Goal: Information Seeking & Learning: Learn about a topic

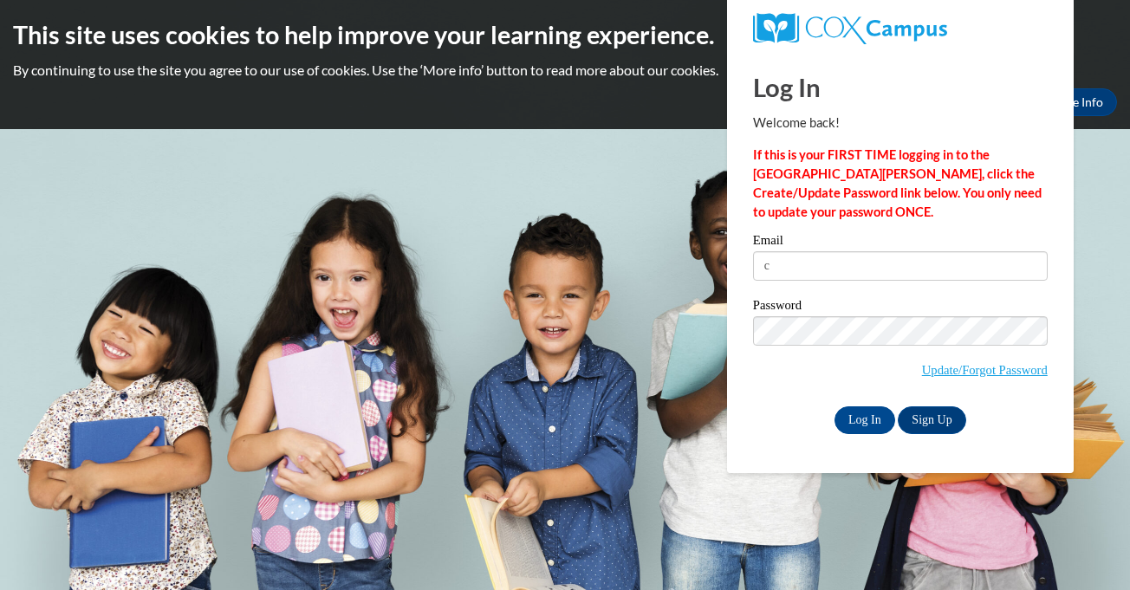
type input "clemonskeesha@yahoo.com"
click at [870, 420] on input "Log In" at bounding box center [865, 420] width 61 height 28
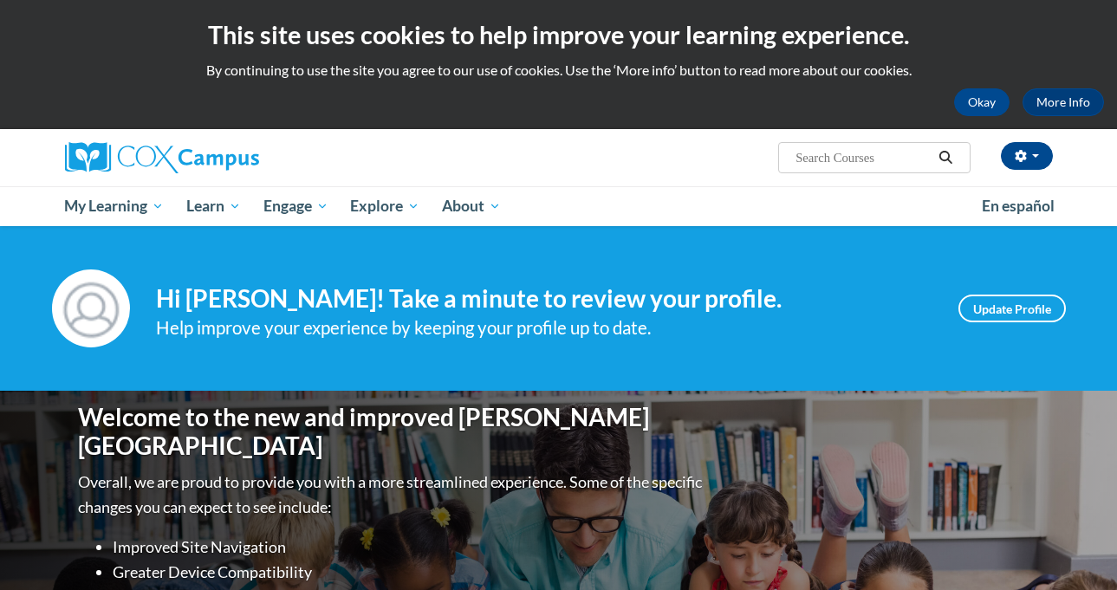
click at [95, 211] on span "My Learning" at bounding box center [114, 206] width 100 height 21
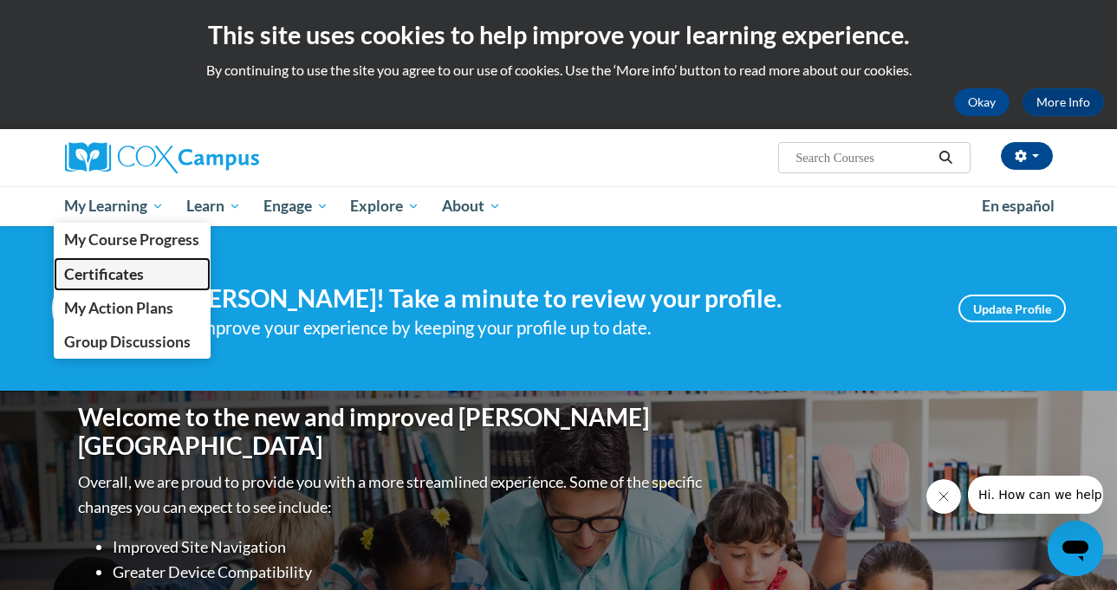
click at [73, 265] on span "Certificates" at bounding box center [104, 274] width 80 height 18
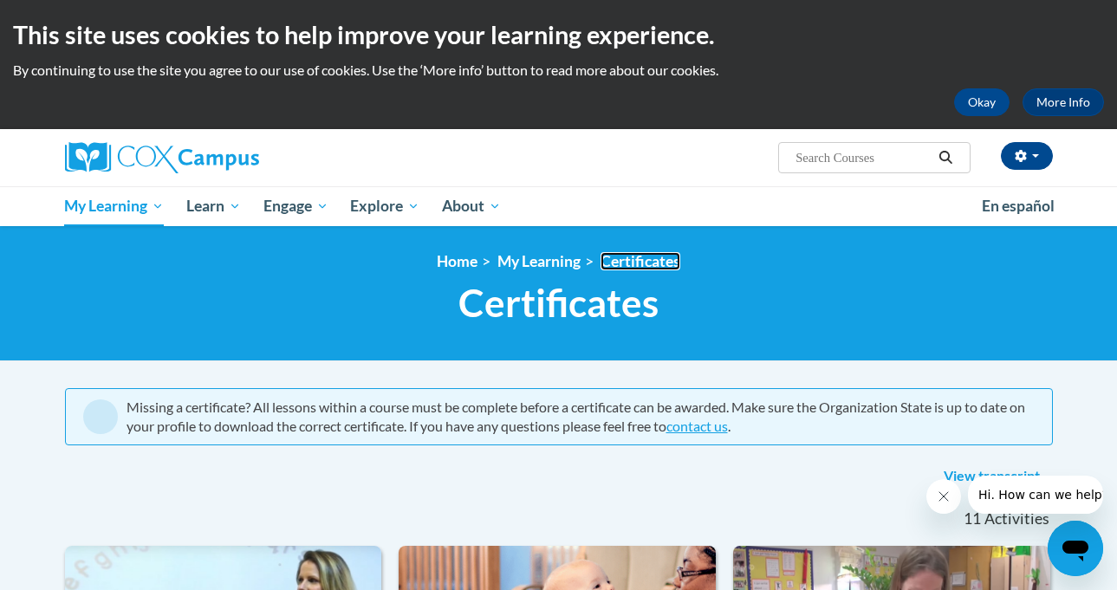
click at [651, 268] on link "Certificates" at bounding box center [641, 261] width 80 height 18
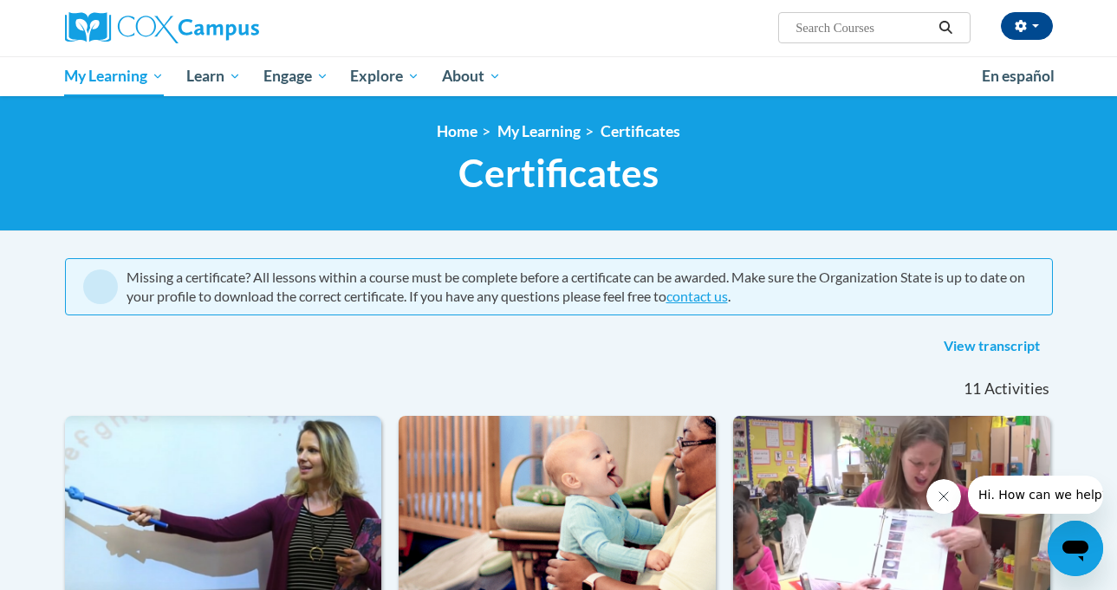
scroll to position [120, 0]
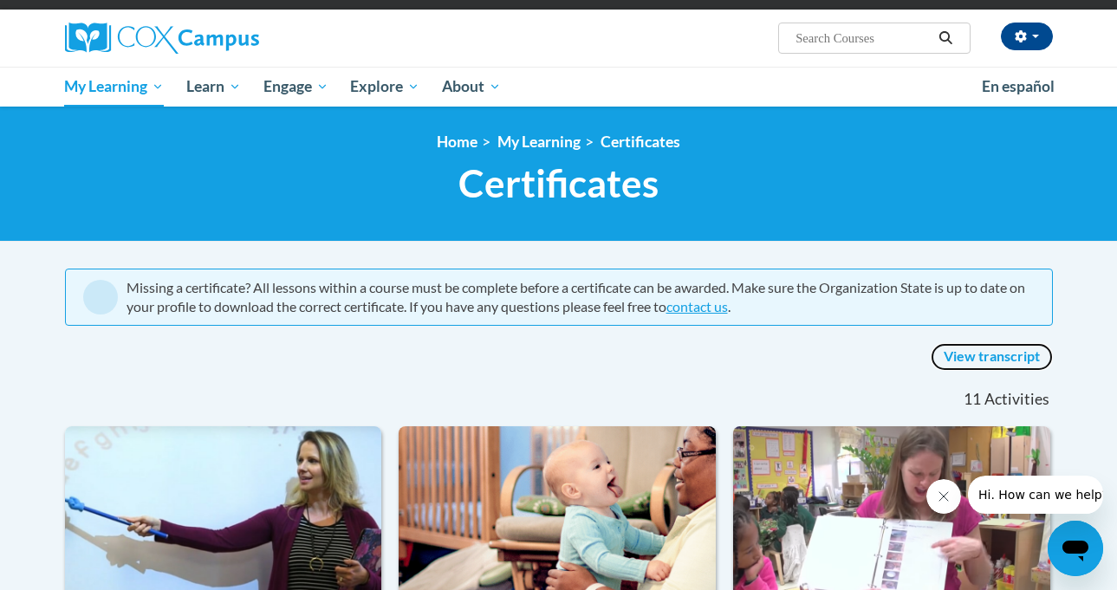
click at [1030, 355] on link "View transcript" at bounding box center [992, 357] width 122 height 28
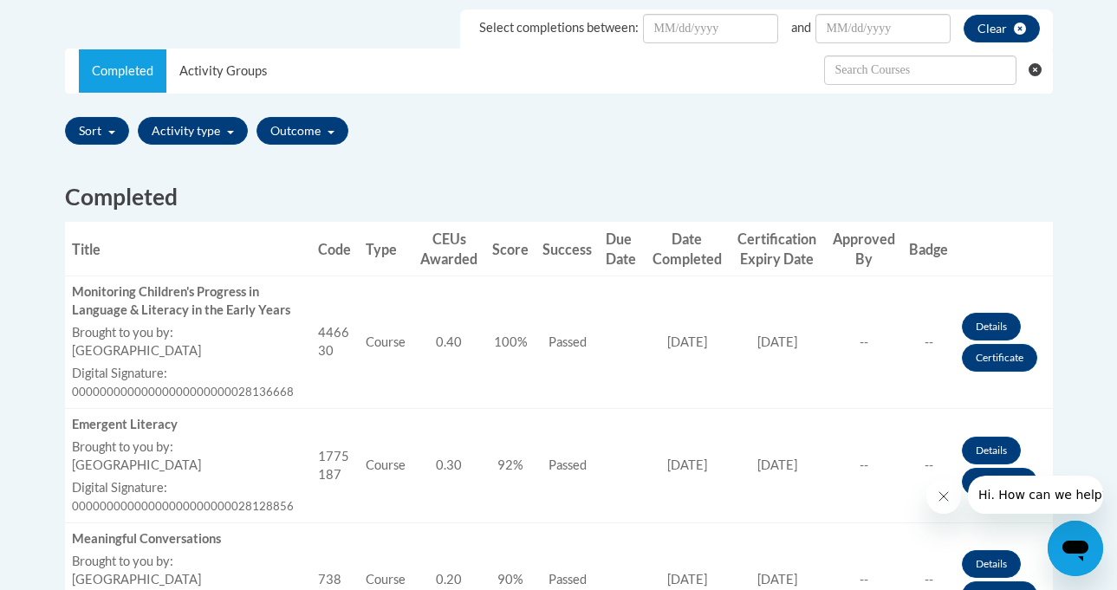
scroll to position [530, 0]
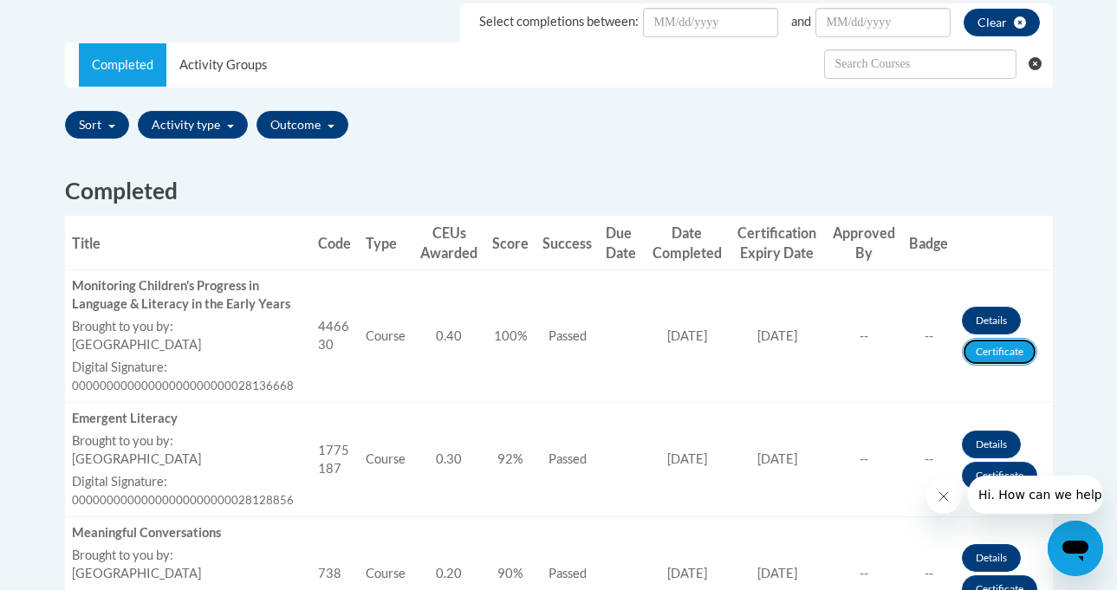
click at [1016, 354] on link "Certificate" at bounding box center [999, 352] width 75 height 28
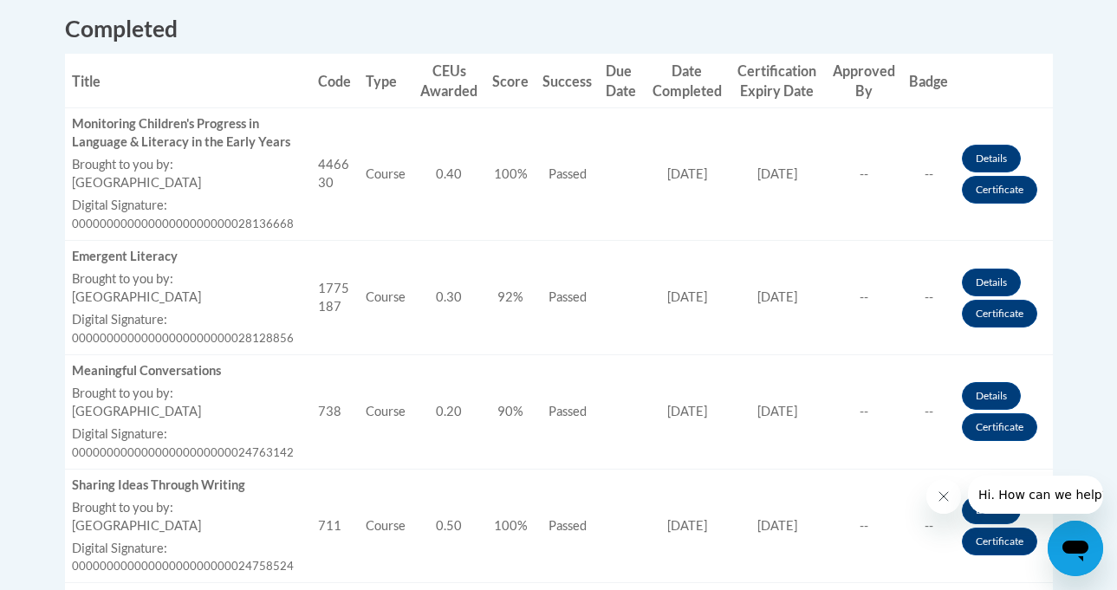
scroll to position [693, 0]
click at [1022, 318] on link "Certificate" at bounding box center [999, 313] width 75 height 28
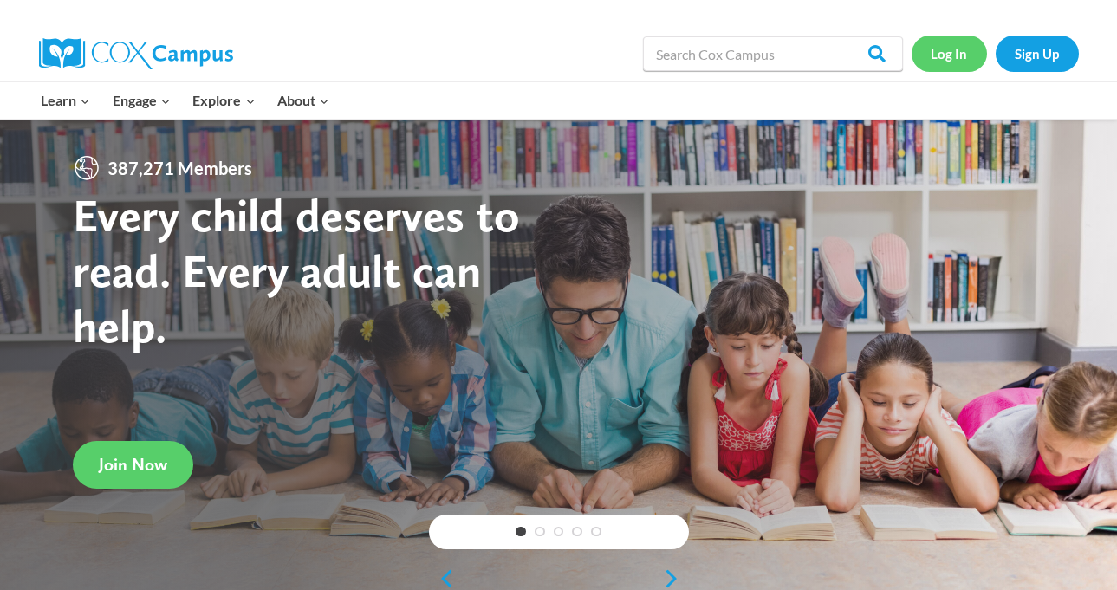
click at [931, 62] on link "Log In" at bounding box center [949, 54] width 75 height 36
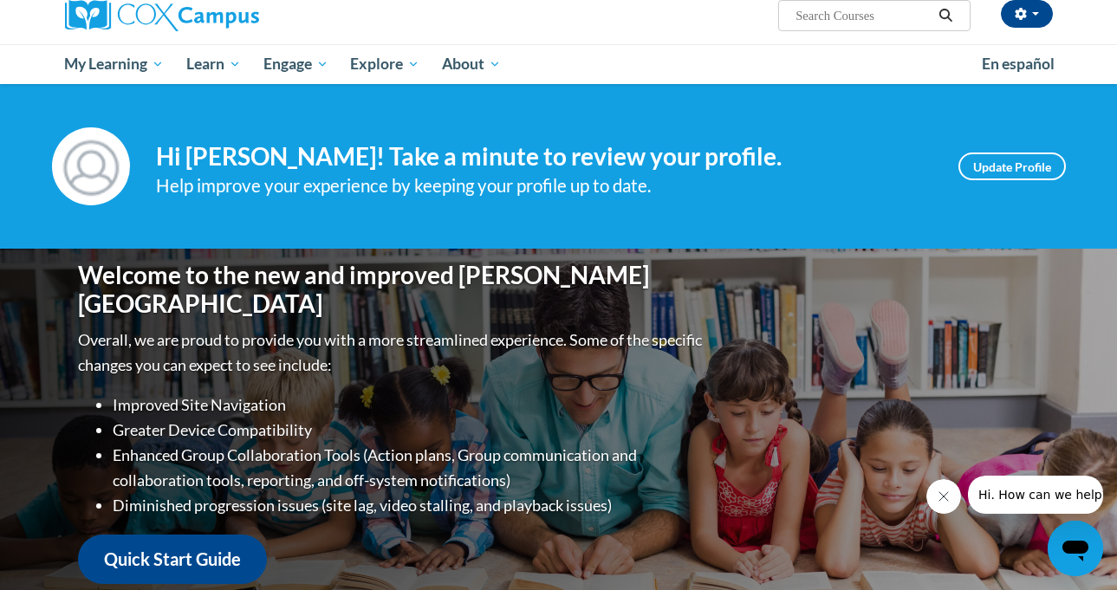
click at [126, 66] on span "My Learning" at bounding box center [114, 64] width 100 height 21
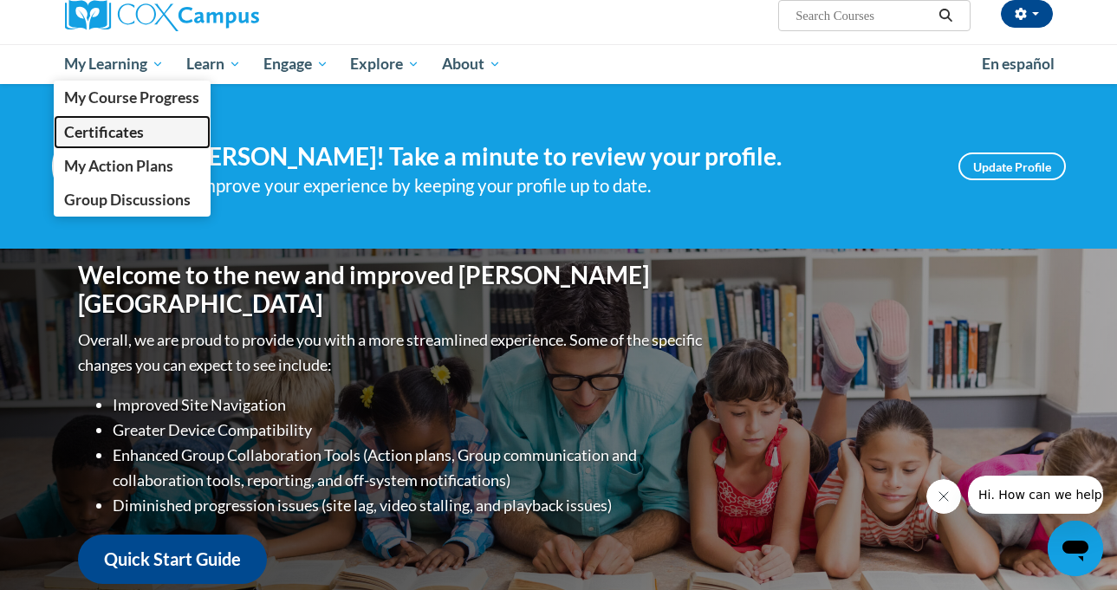
click at [79, 137] on span "Certificates" at bounding box center [104, 132] width 80 height 18
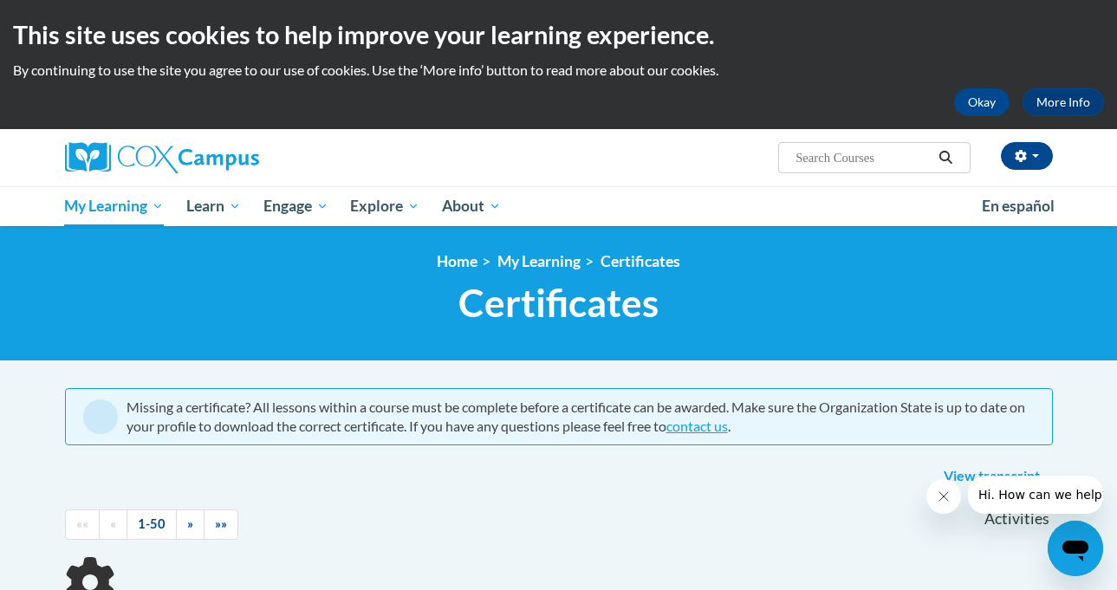
click at [1010, 491] on span "Hi. How can we help?" at bounding box center [1042, 495] width 130 height 14
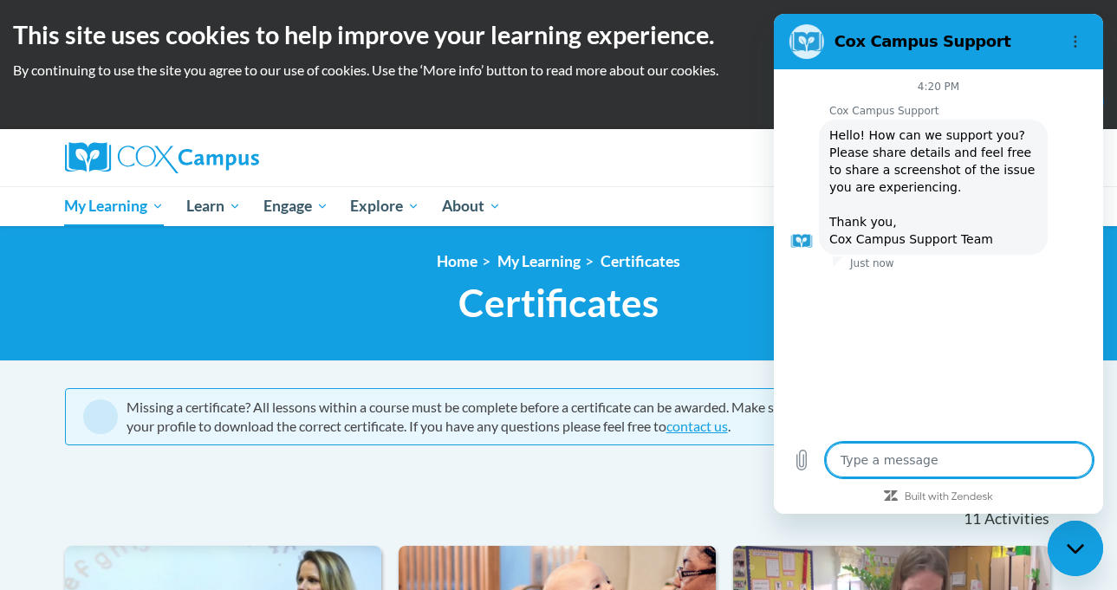
click at [649, 468] on div "View transcript" at bounding box center [559, 477] width 988 height 28
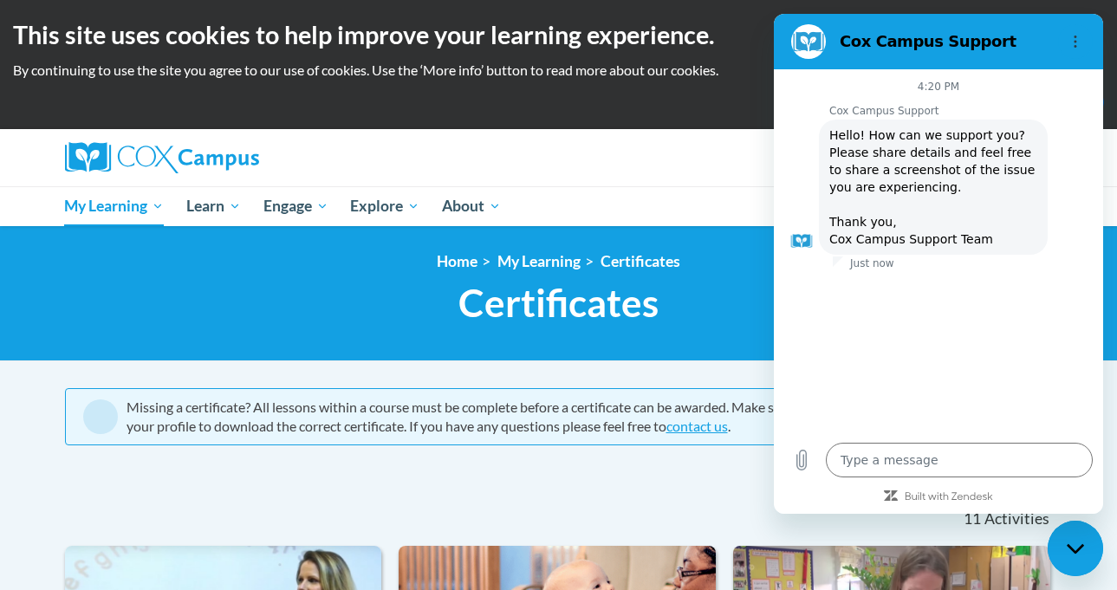
click at [1075, 36] on circle "Options menu" at bounding box center [1076, 37] width 3 height 3
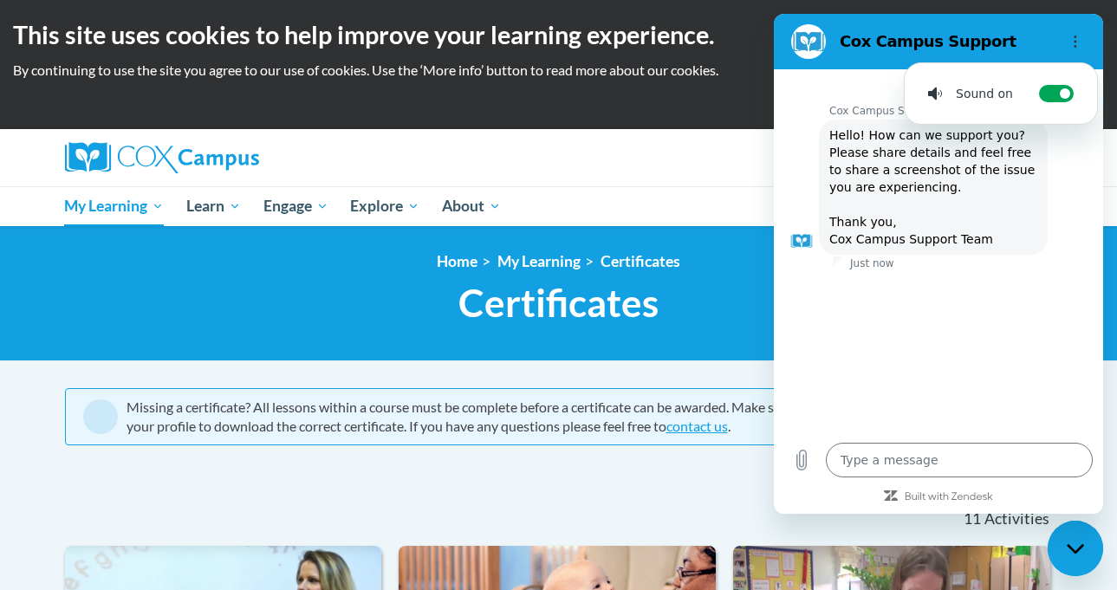
click at [686, 147] on div "Keesha Clemons (America/Chicago UTC-05:00) My Profile Inbox My Transcripts Log …" at bounding box center [728, 151] width 676 height 44
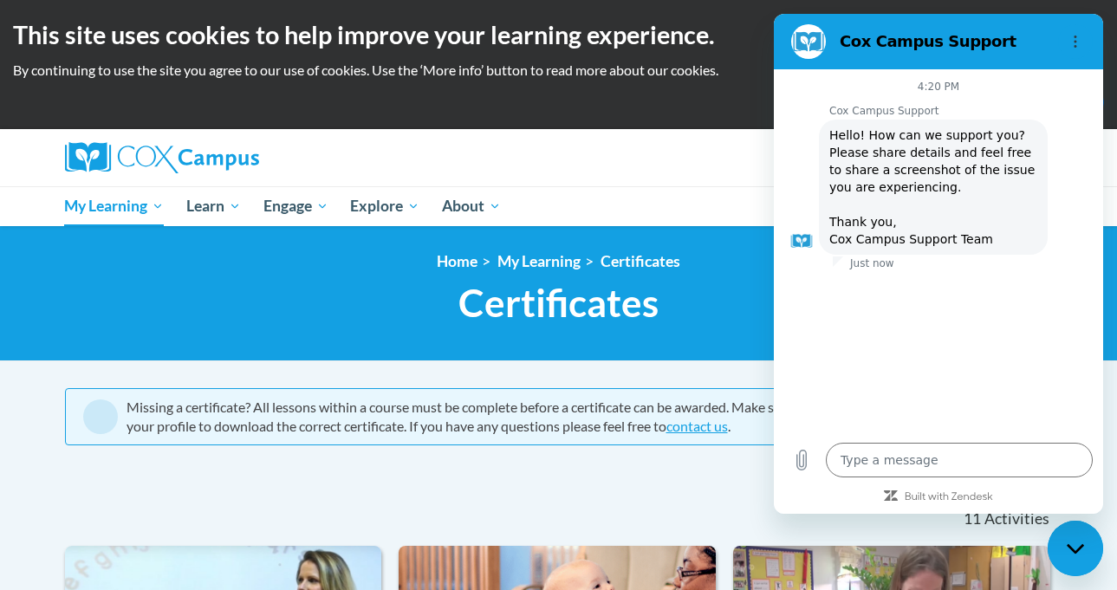
click at [790, 45] on div "Cox Campus Support" at bounding box center [917, 41] width 267 height 35
click at [792, 27] on div "Cox Campus Support" at bounding box center [917, 41] width 267 height 35
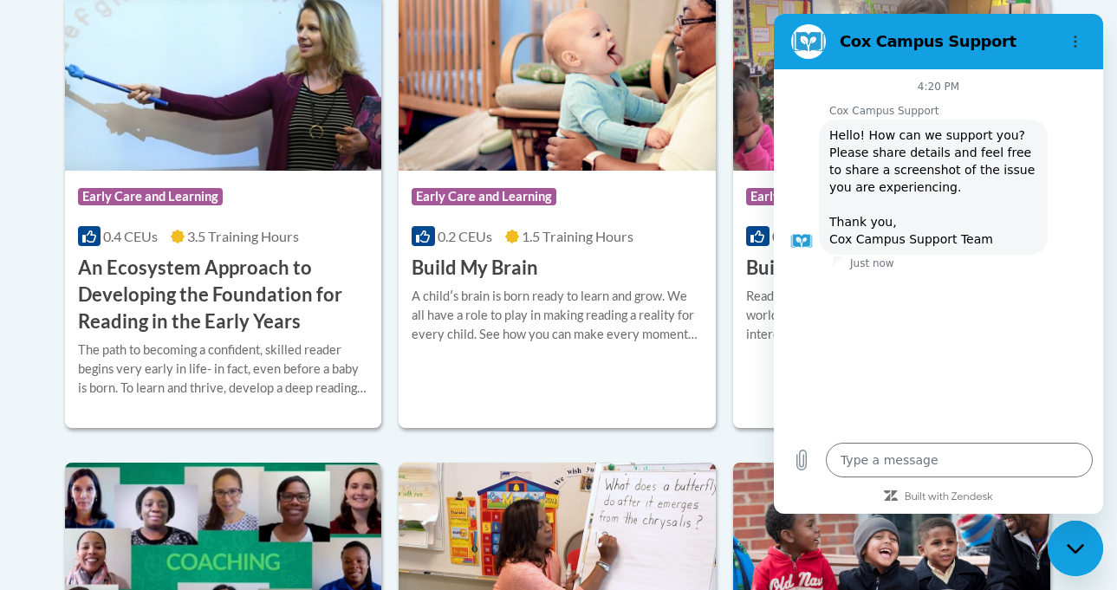
scroll to position [564, 0]
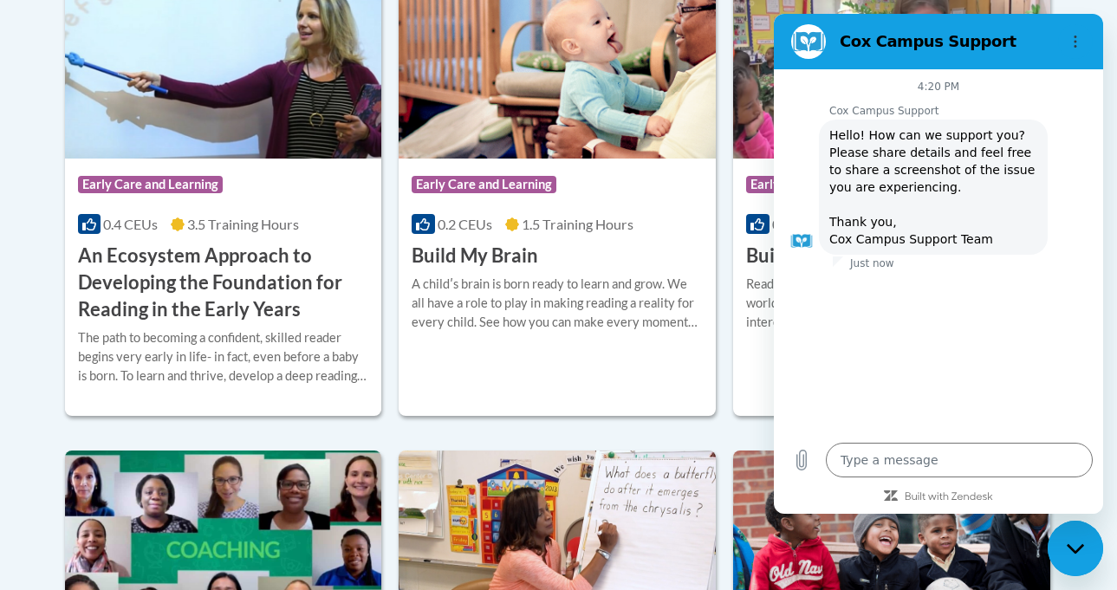
click at [1087, 496] on div at bounding box center [938, 496] width 329 height 16
click at [1083, 482] on div "Type a message x" at bounding box center [938, 459] width 329 height 55
click at [1068, 564] on div "Close messaging window" at bounding box center [1075, 549] width 52 height 52
type textarea "x"
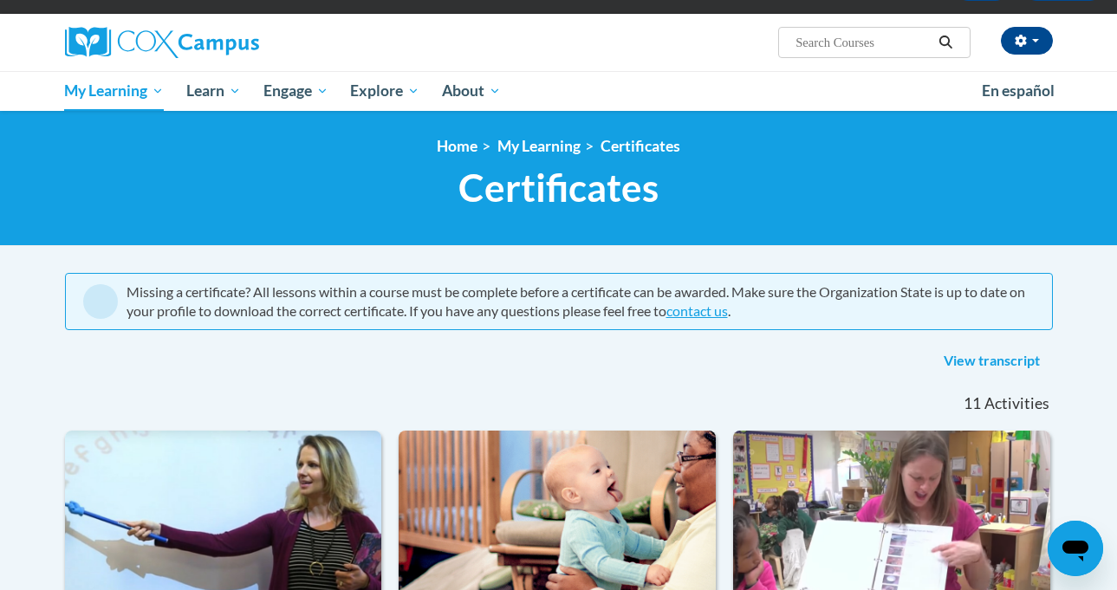
scroll to position [113, 0]
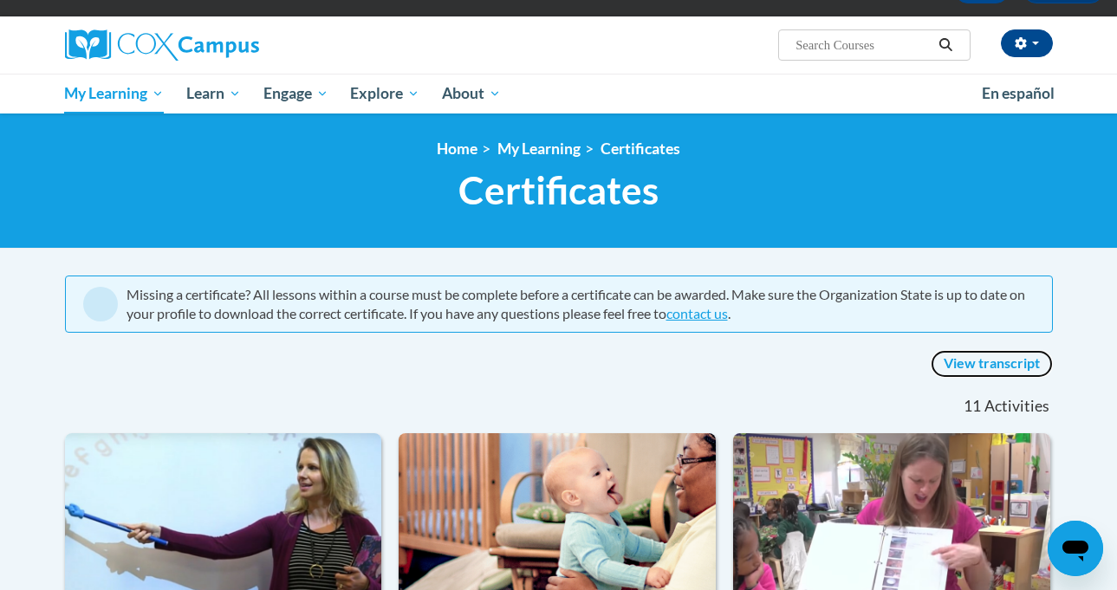
click at [1020, 365] on link "View transcript" at bounding box center [992, 364] width 122 height 28
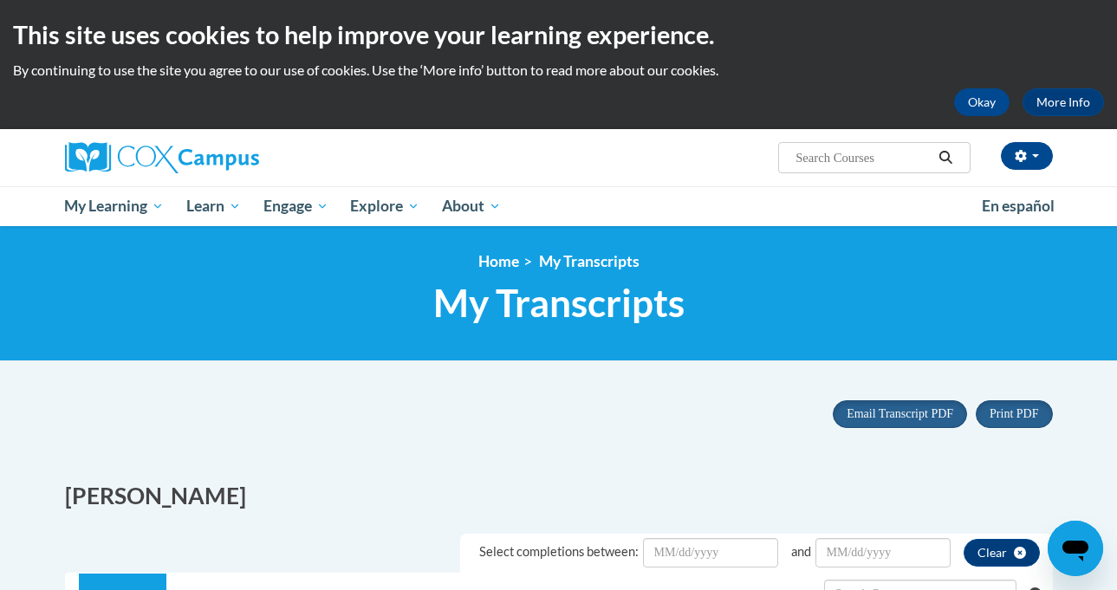
click at [94, 204] on span "My Learning" at bounding box center [114, 206] width 100 height 21
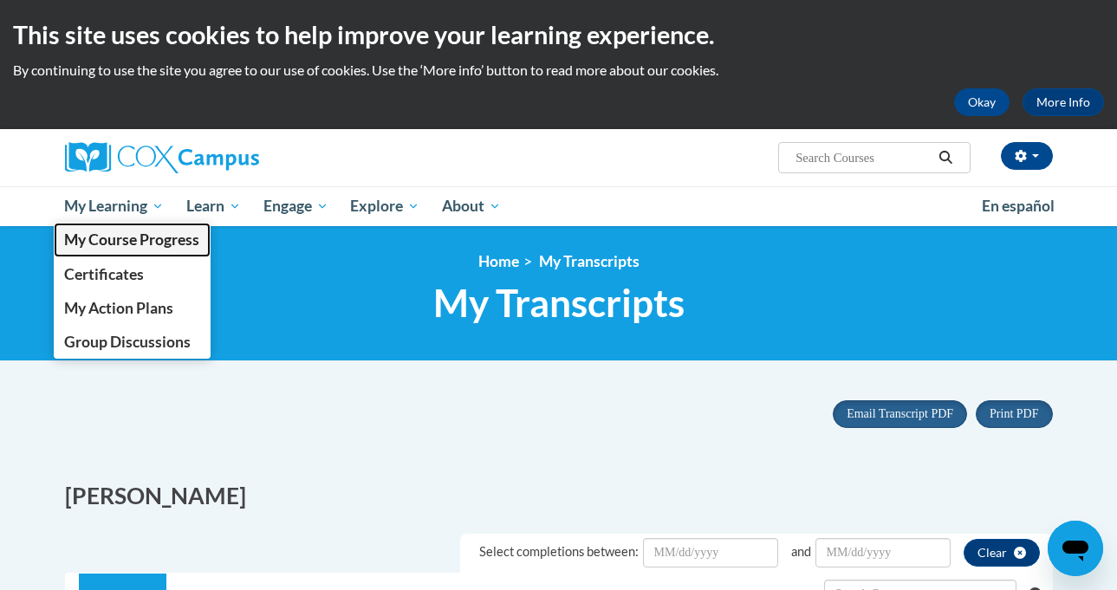
click at [88, 243] on span "My Course Progress" at bounding box center [131, 240] width 135 height 18
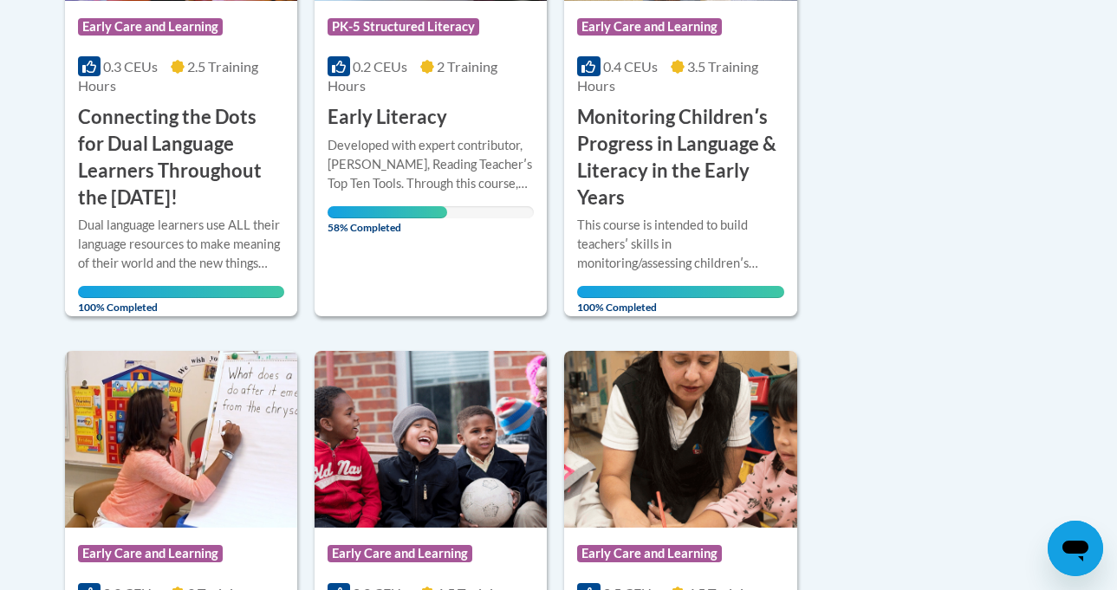
scroll to position [625, 0]
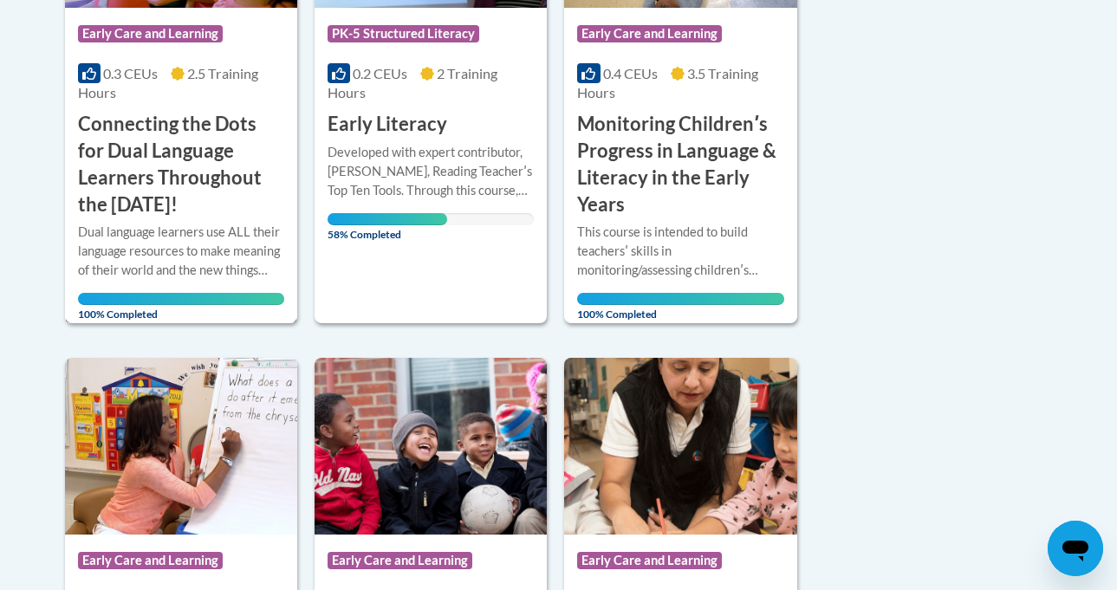
click at [173, 158] on h3 "Connecting the Dots for Dual Language Learners Throughout the [DATE]!" at bounding box center [181, 164] width 206 height 107
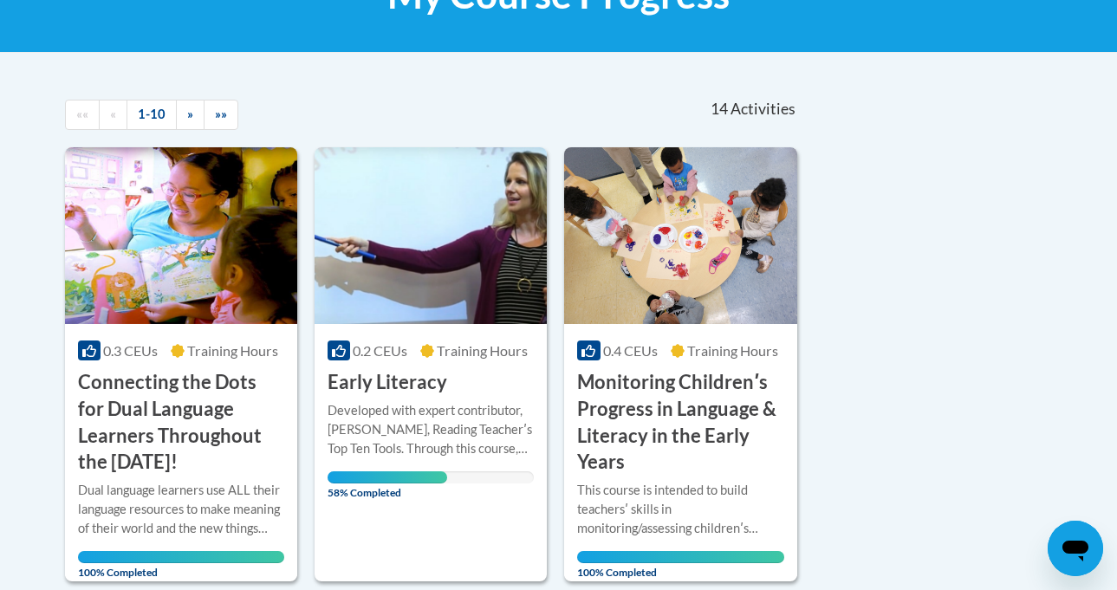
scroll to position [3, 0]
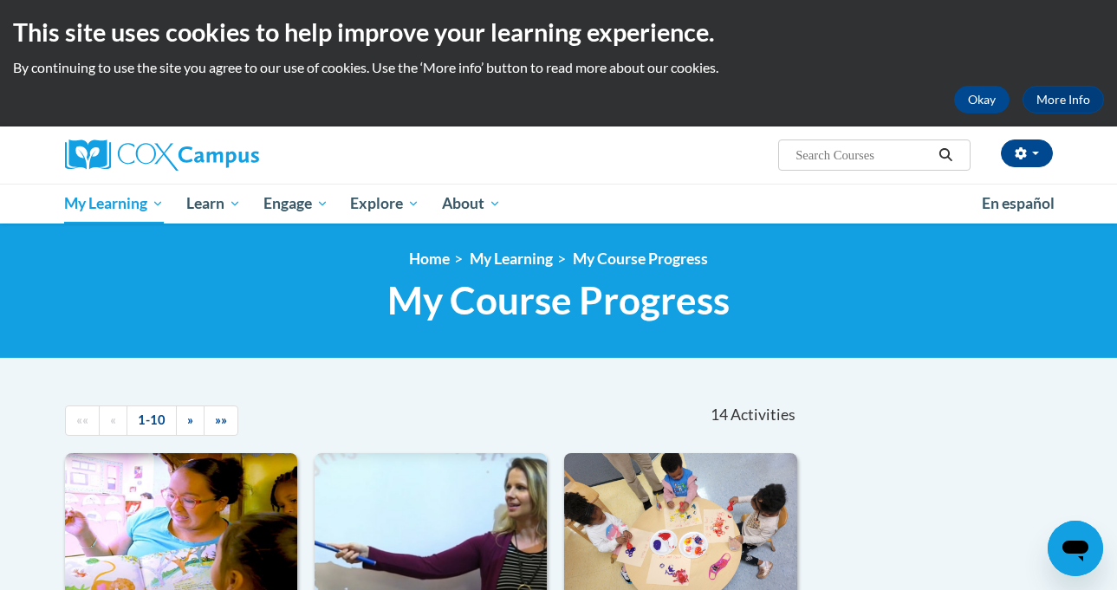
click at [98, 192] on link "My Learning" at bounding box center [115, 204] width 122 height 40
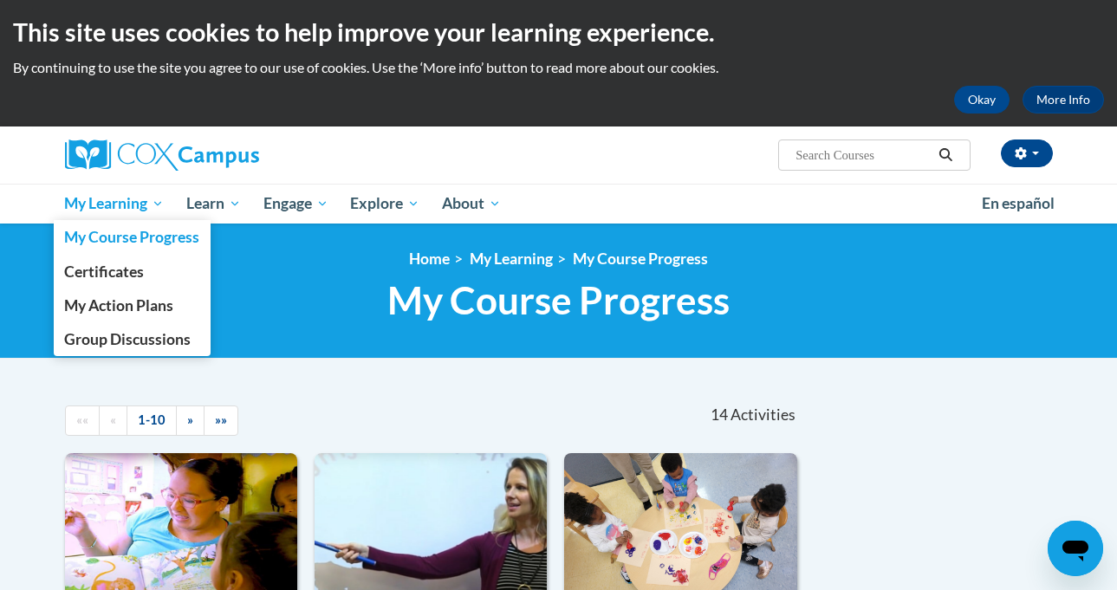
click at [72, 223] on link "My Course Progress" at bounding box center [133, 237] width 158 height 34
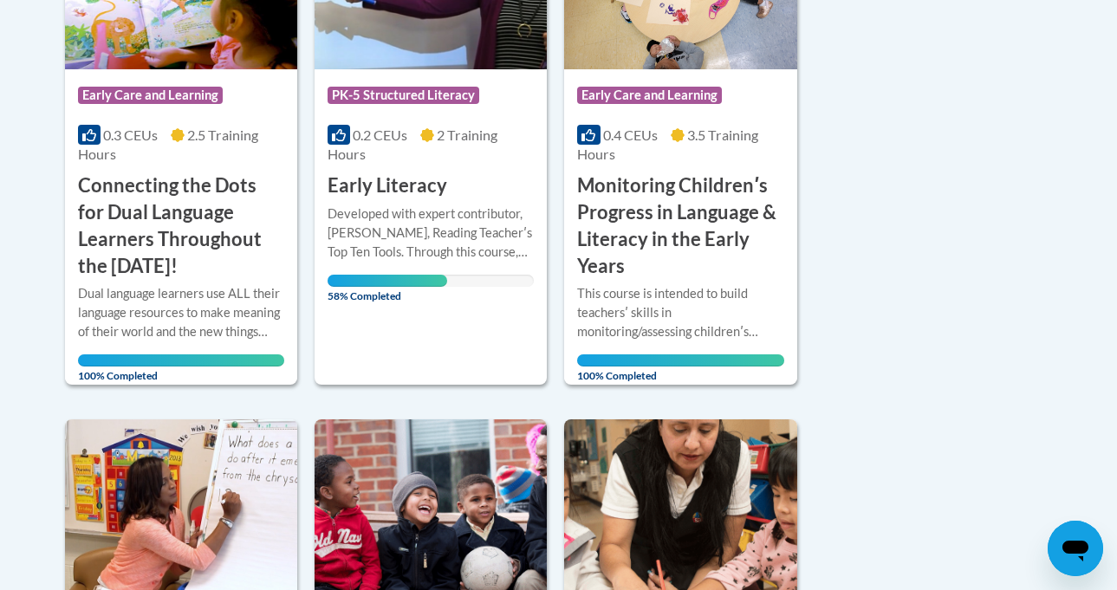
scroll to position [564, 0]
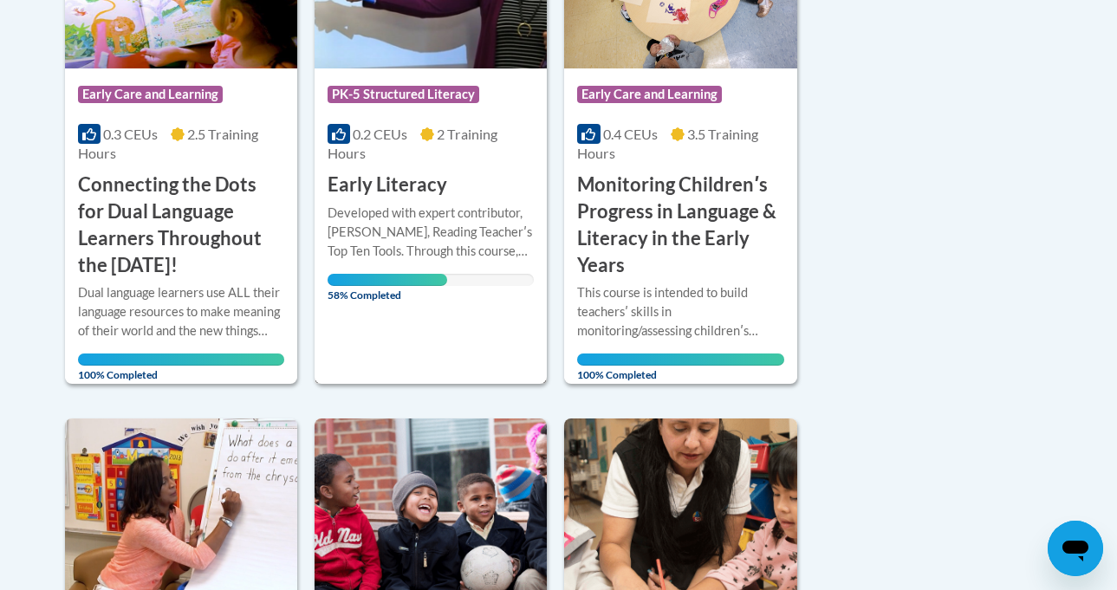
click at [351, 203] on div at bounding box center [431, 203] width 206 height 1
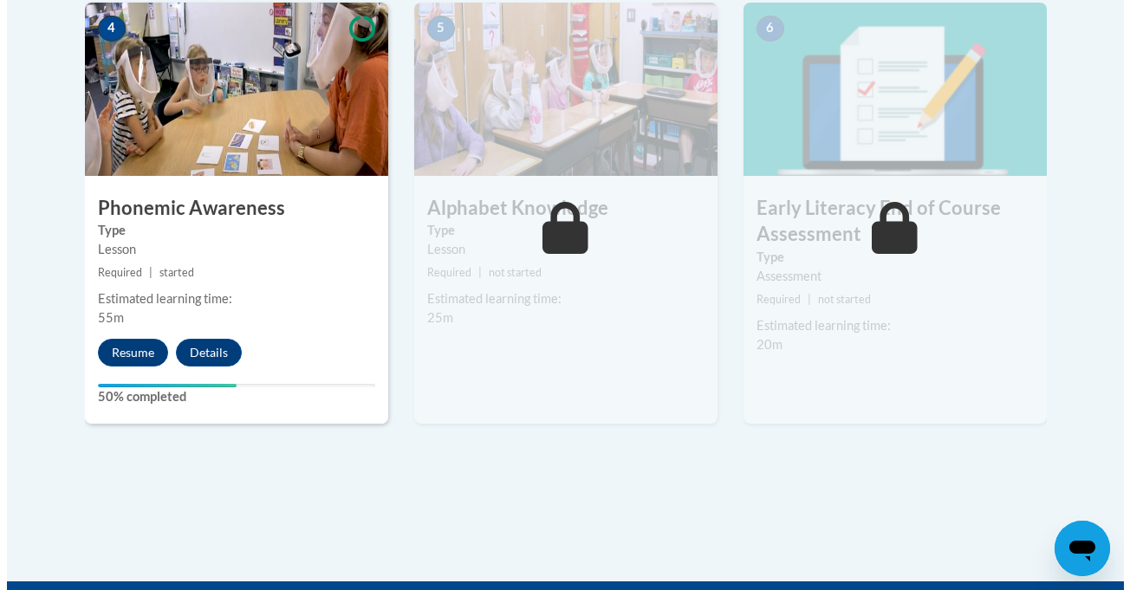
scroll to position [1070, 0]
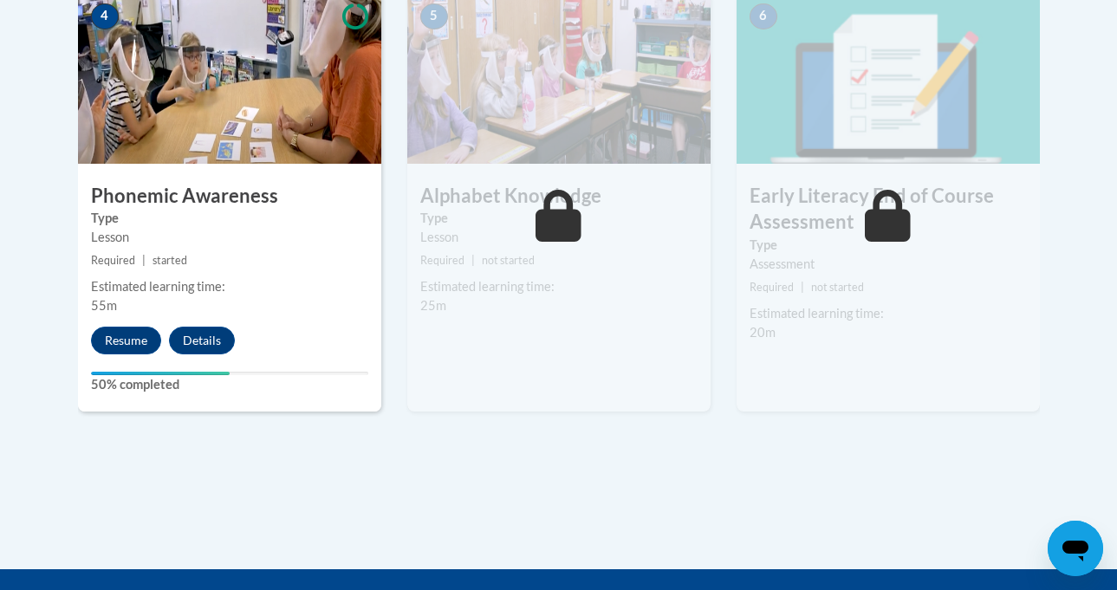
click at [114, 373] on div "Your progress" at bounding box center [160, 373] width 139 height 3
click at [91, 341] on button "Resume" at bounding box center [126, 341] width 70 height 28
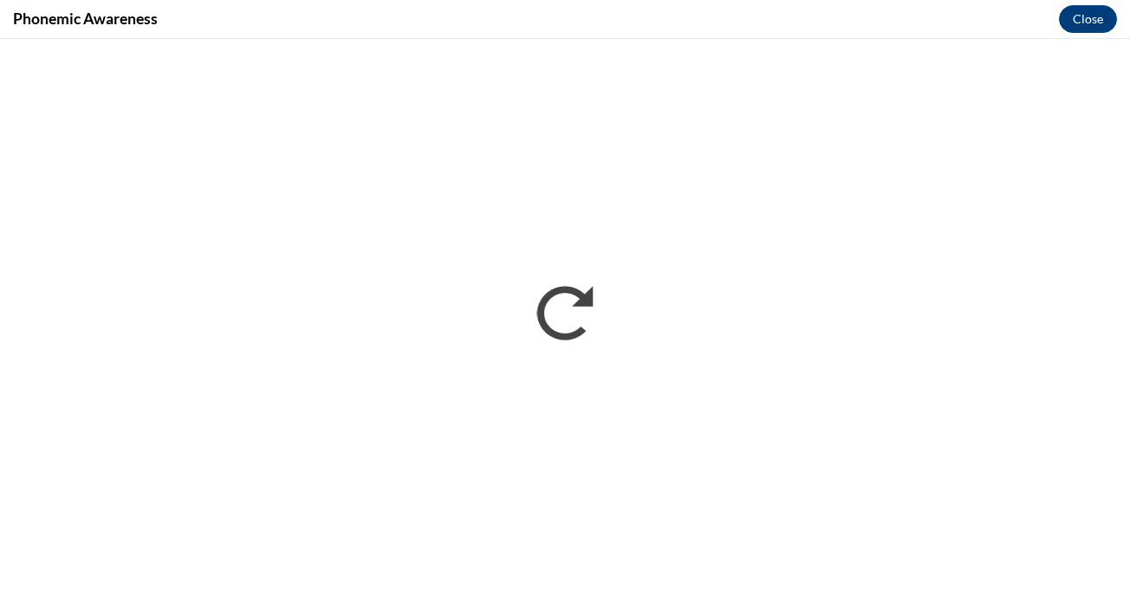
scroll to position [0, 0]
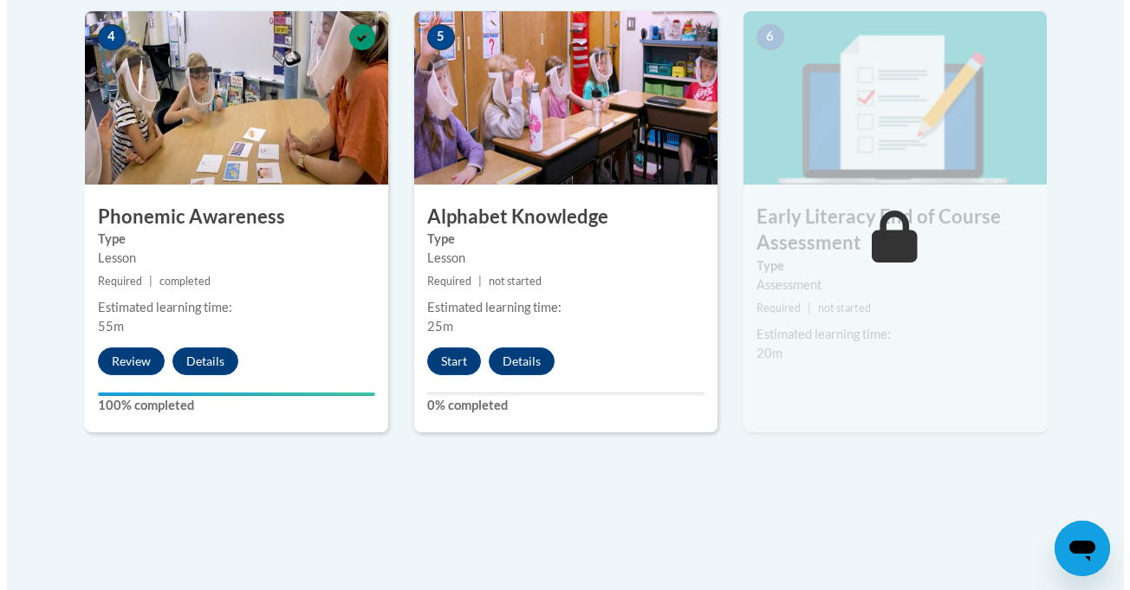
scroll to position [1051, 0]
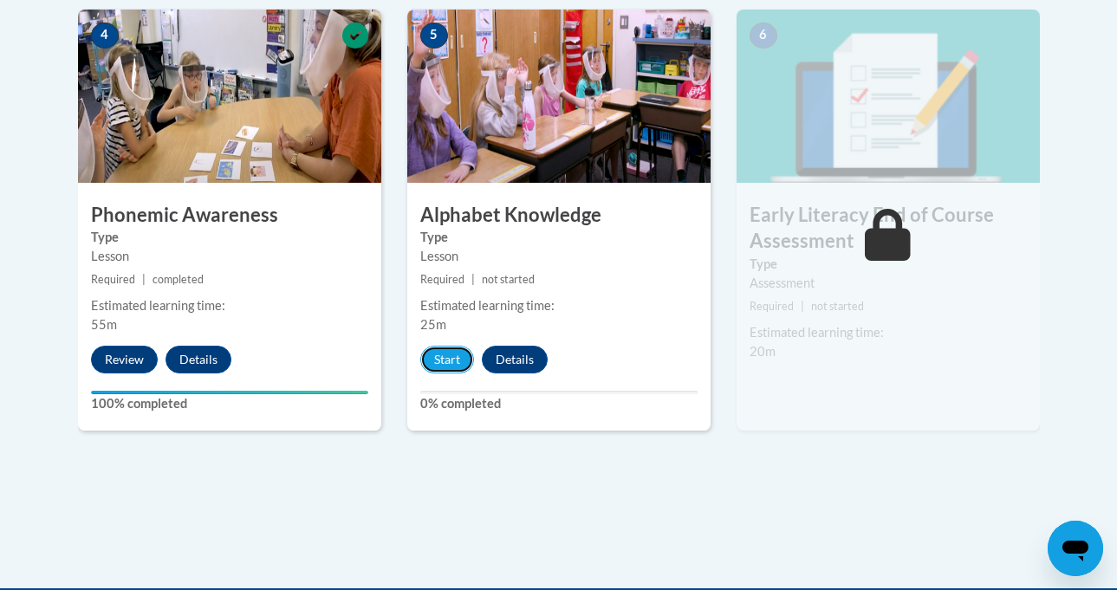
click at [424, 367] on button "Start" at bounding box center [447, 360] width 54 height 28
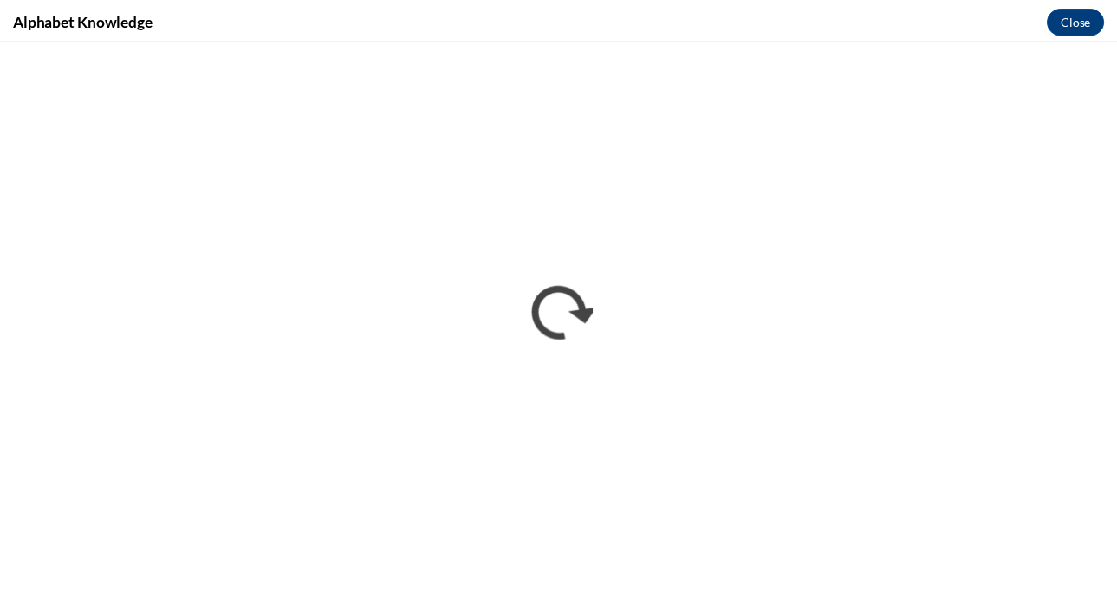
scroll to position [0, 0]
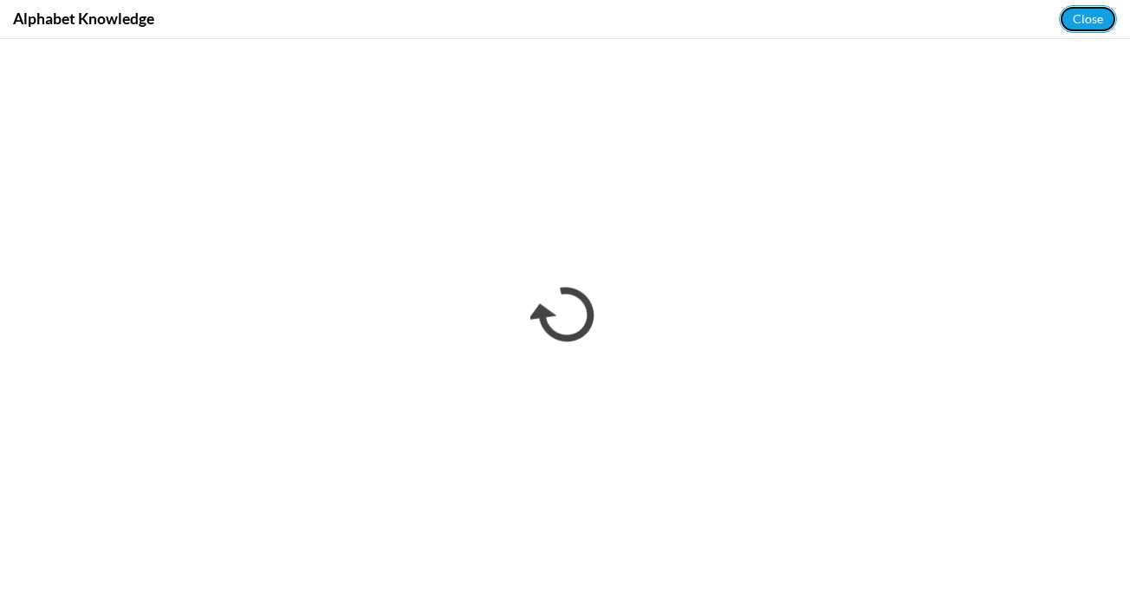
click at [1082, 18] on button "Close" at bounding box center [1088, 19] width 58 height 28
